Goal: Task Accomplishment & Management: Use online tool/utility

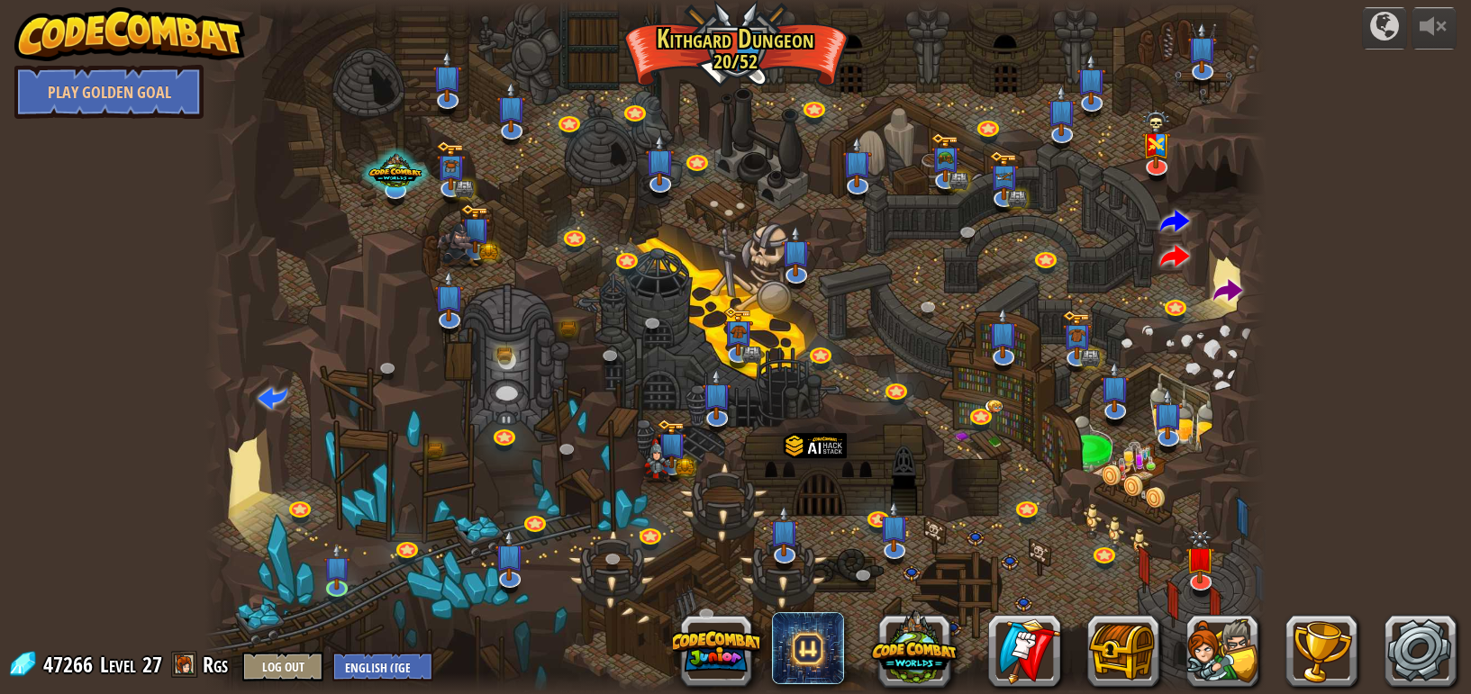
select select "en-[GEOGRAPHIC_DATA]"
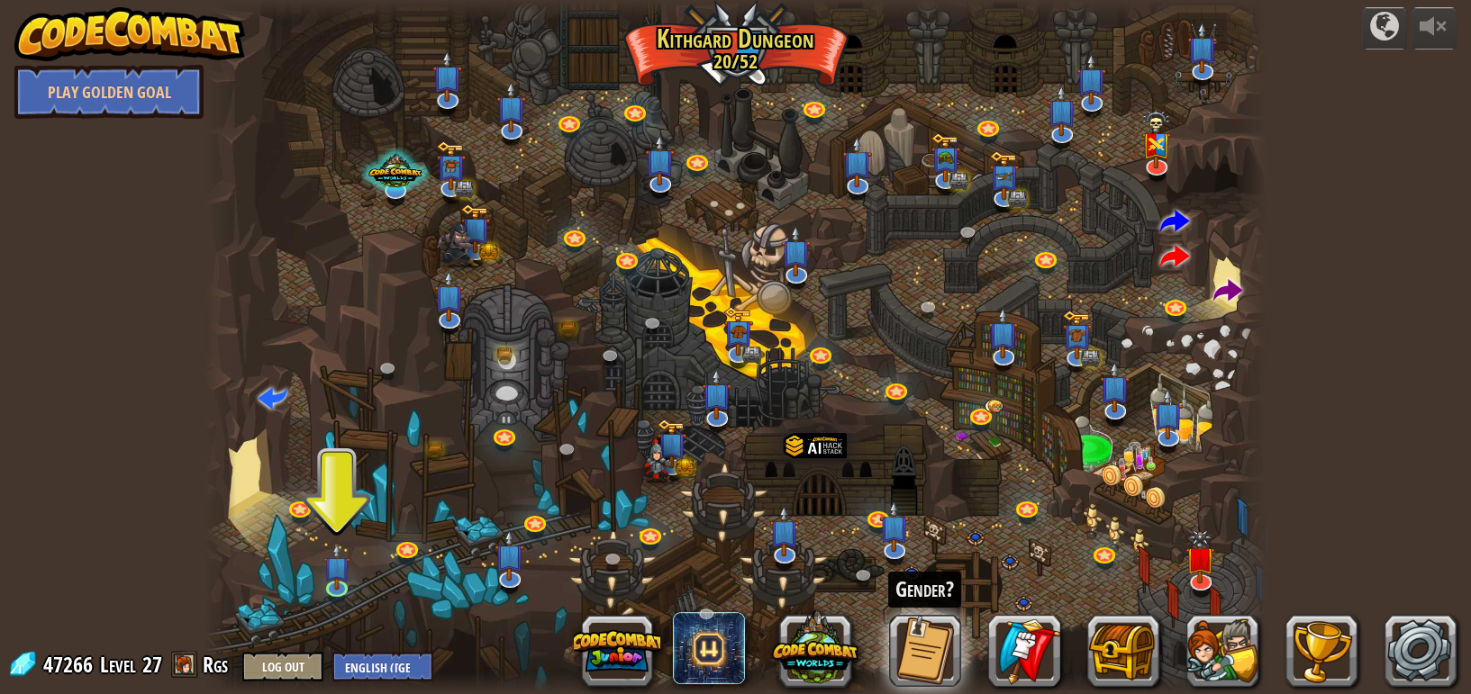
click at [112, 41] on img at bounding box center [129, 34] width 231 height 54
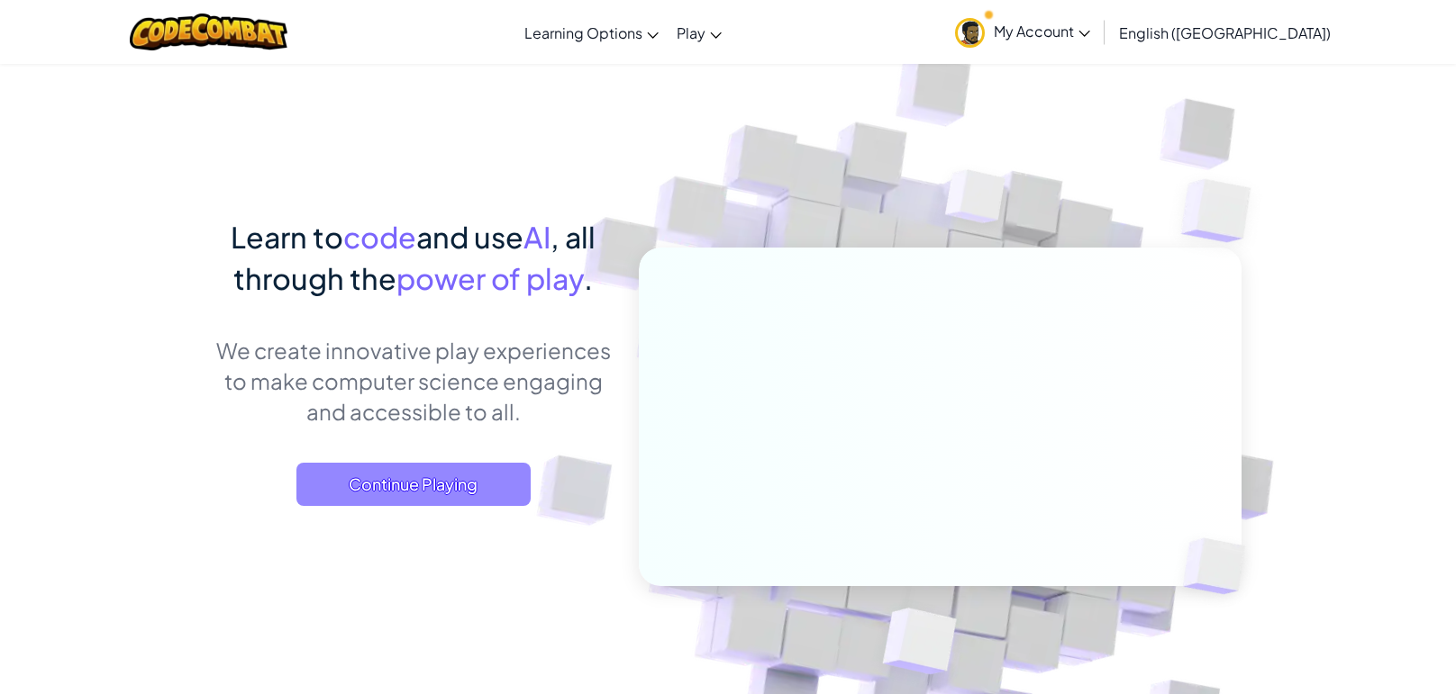
click at [379, 499] on span "Continue Playing" at bounding box center [413, 484] width 234 height 43
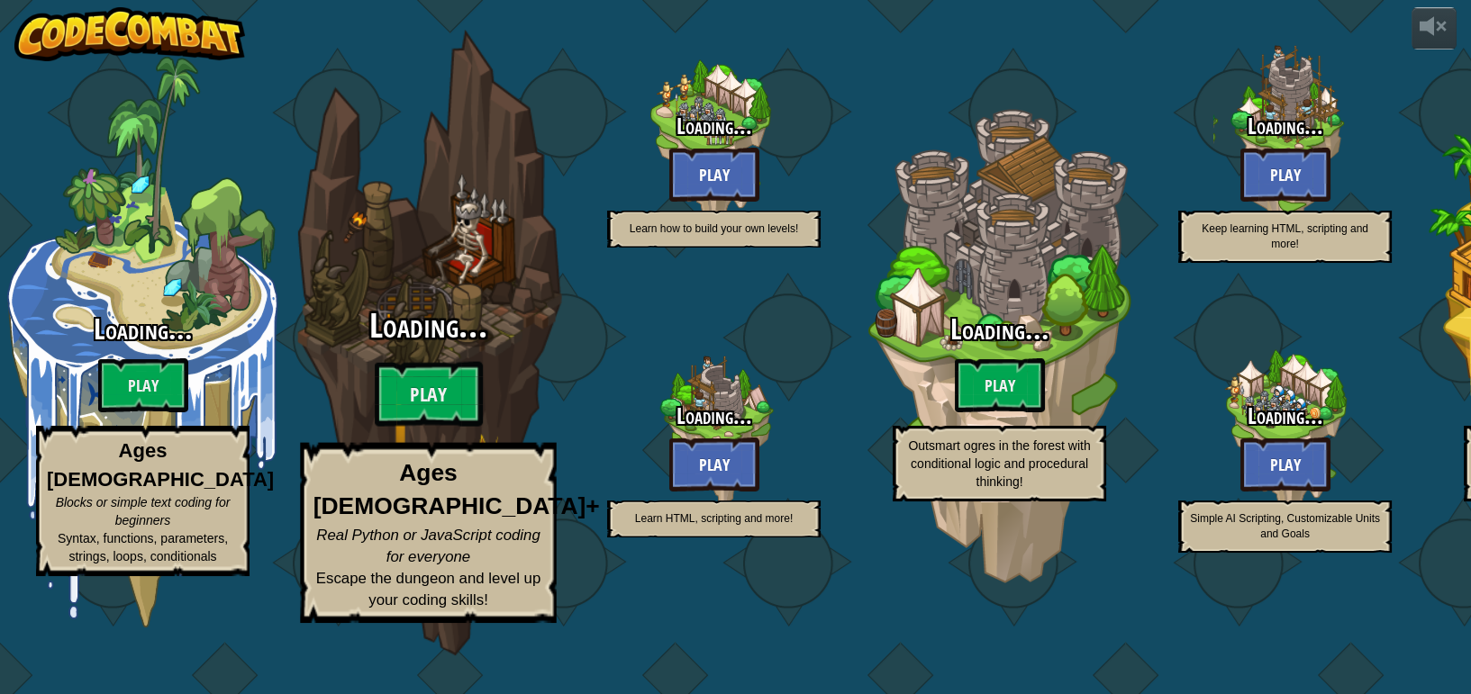
select select "en-[GEOGRAPHIC_DATA]"
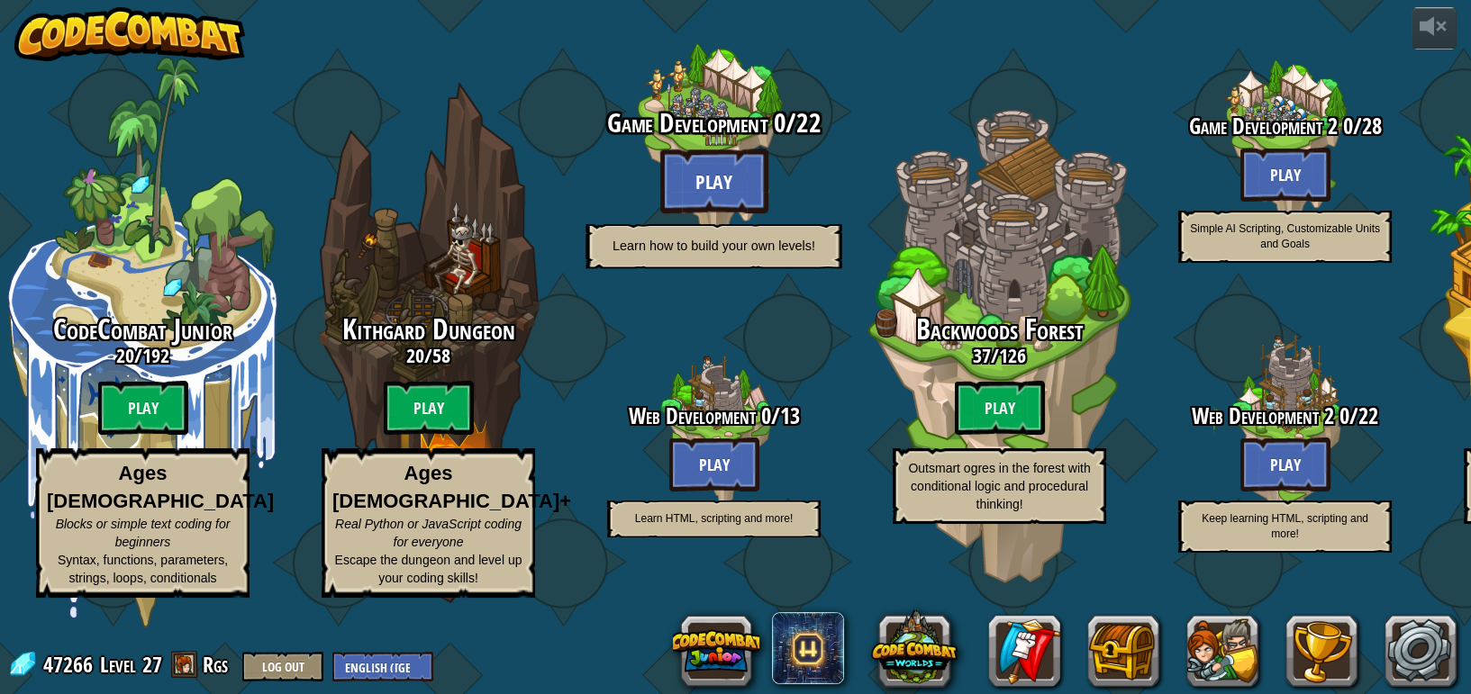
click at [709, 213] on btn "Play" at bounding box center [714, 181] width 108 height 65
select select "en-[GEOGRAPHIC_DATA]"
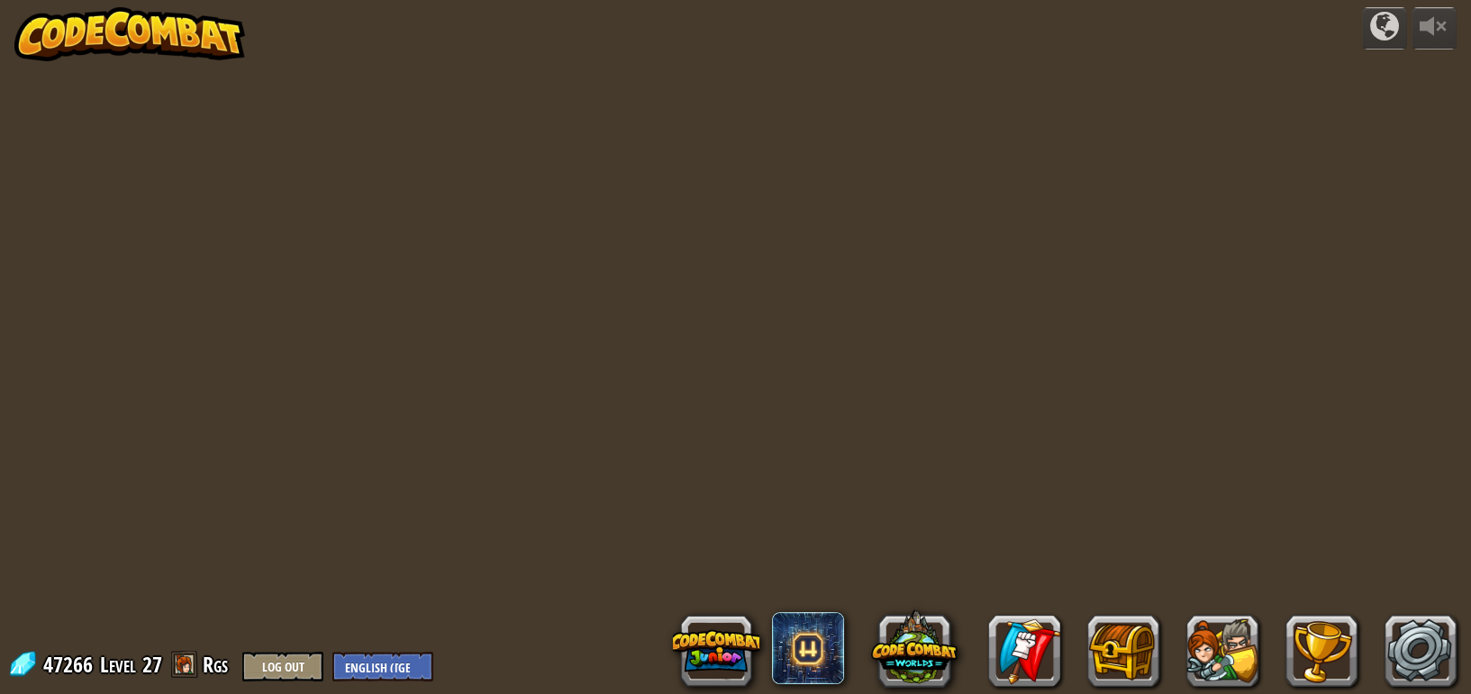
select select "en-[GEOGRAPHIC_DATA]"
